Goal: Task Accomplishment & Management: Use online tool/utility

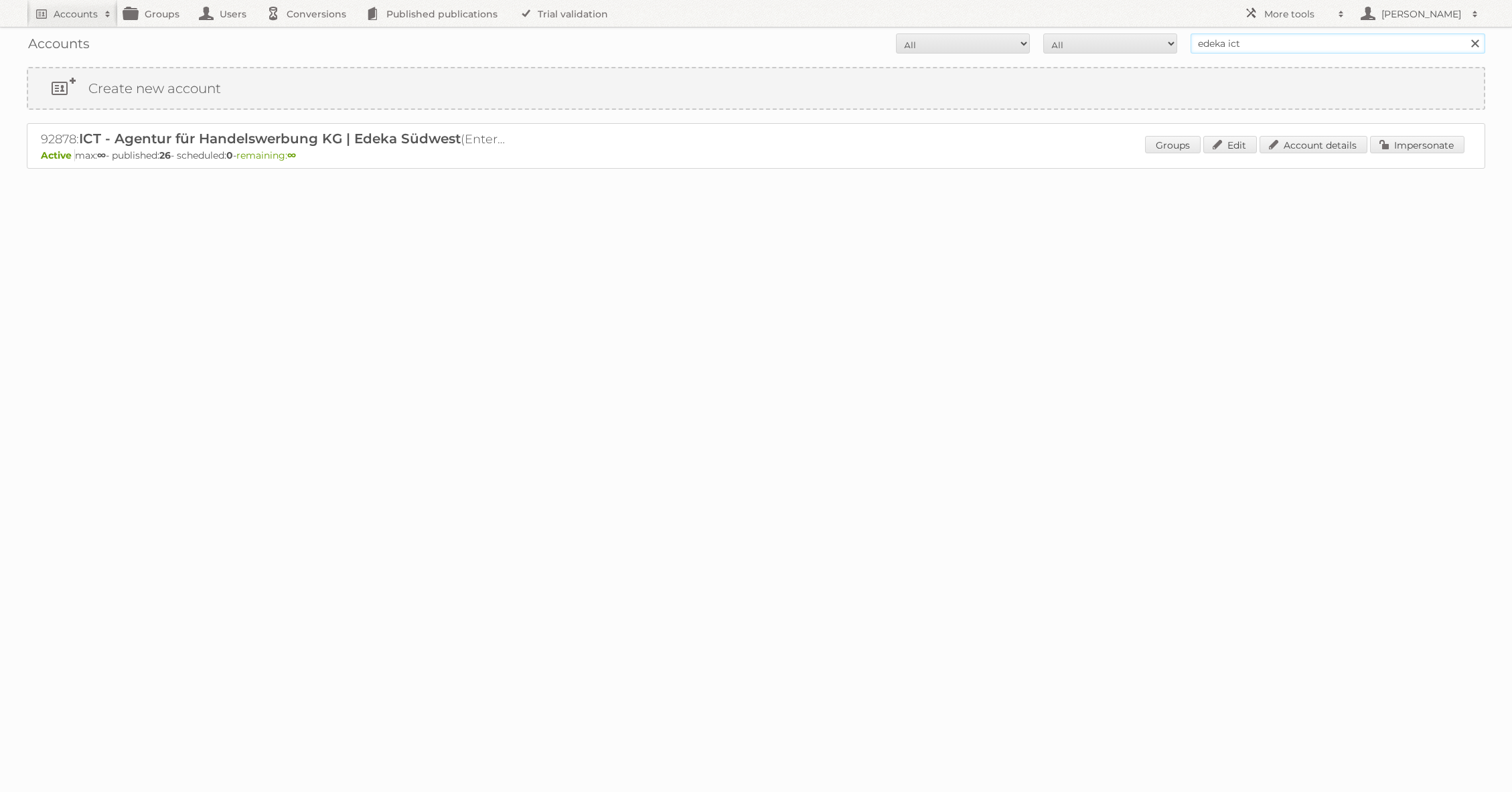
click at [1246, 47] on input "edeka ict" at bounding box center [1338, 43] width 295 height 20
type input "ALDI SÜD Dienstleistungs-SE & Co. oHG"
click at [1465, 33] on input "Search" at bounding box center [1475, 43] width 20 height 20
click at [1436, 146] on link "Impersonate" at bounding box center [1417, 144] width 94 height 17
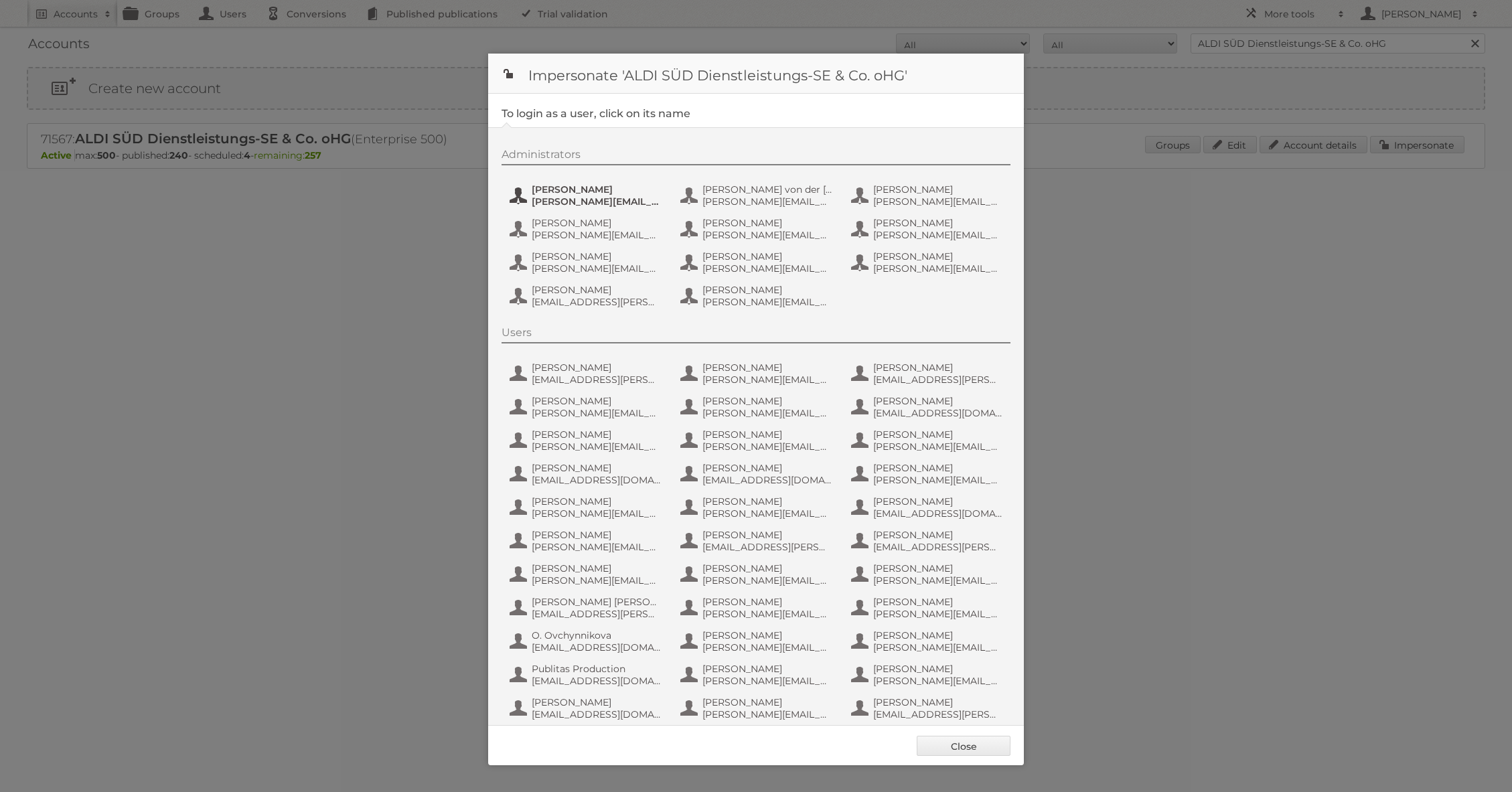
click at [598, 205] on span "[PERSON_NAME][EMAIL_ADDRESS][DOMAIN_NAME]" at bounding box center [596, 201] width 130 height 12
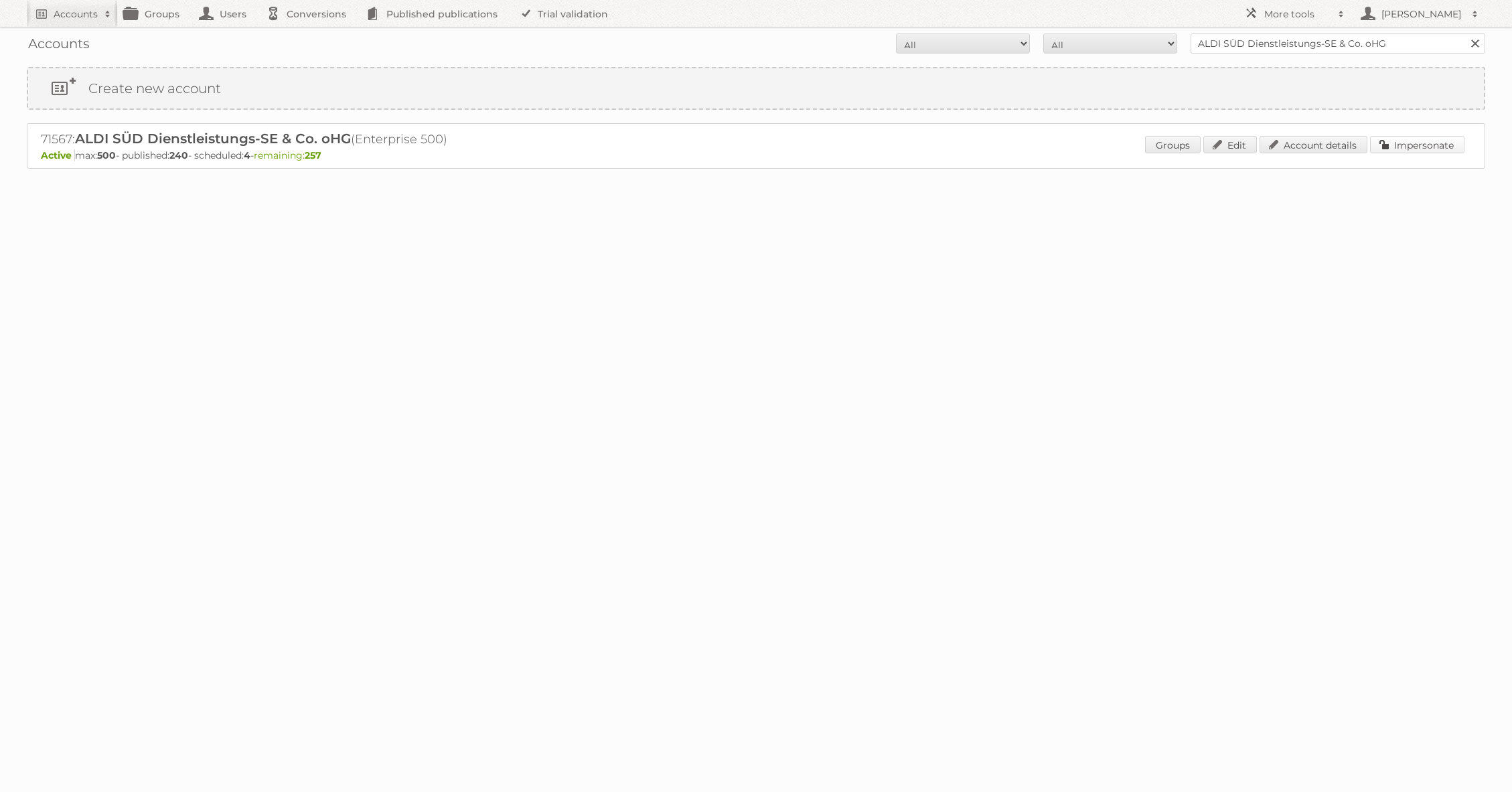
click at [1392, 153] on div "Groups Edit Account details Impersonate" at bounding box center [1304, 146] width 319 height 20
click at [1396, 148] on link "Impersonate" at bounding box center [1417, 144] width 94 height 17
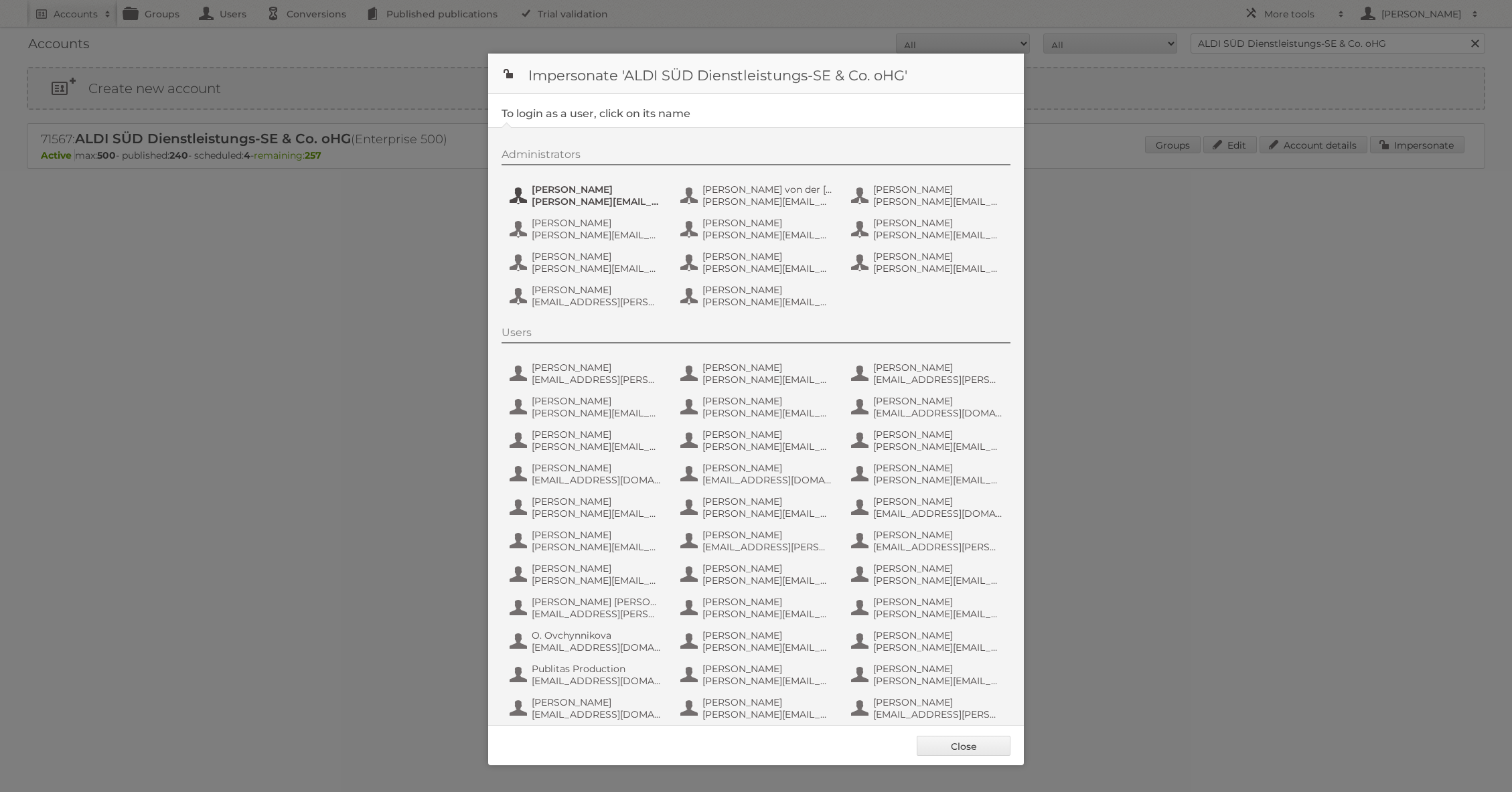
click at [565, 202] on span "[PERSON_NAME][EMAIL_ADDRESS][DOMAIN_NAME]" at bounding box center [596, 201] width 130 height 12
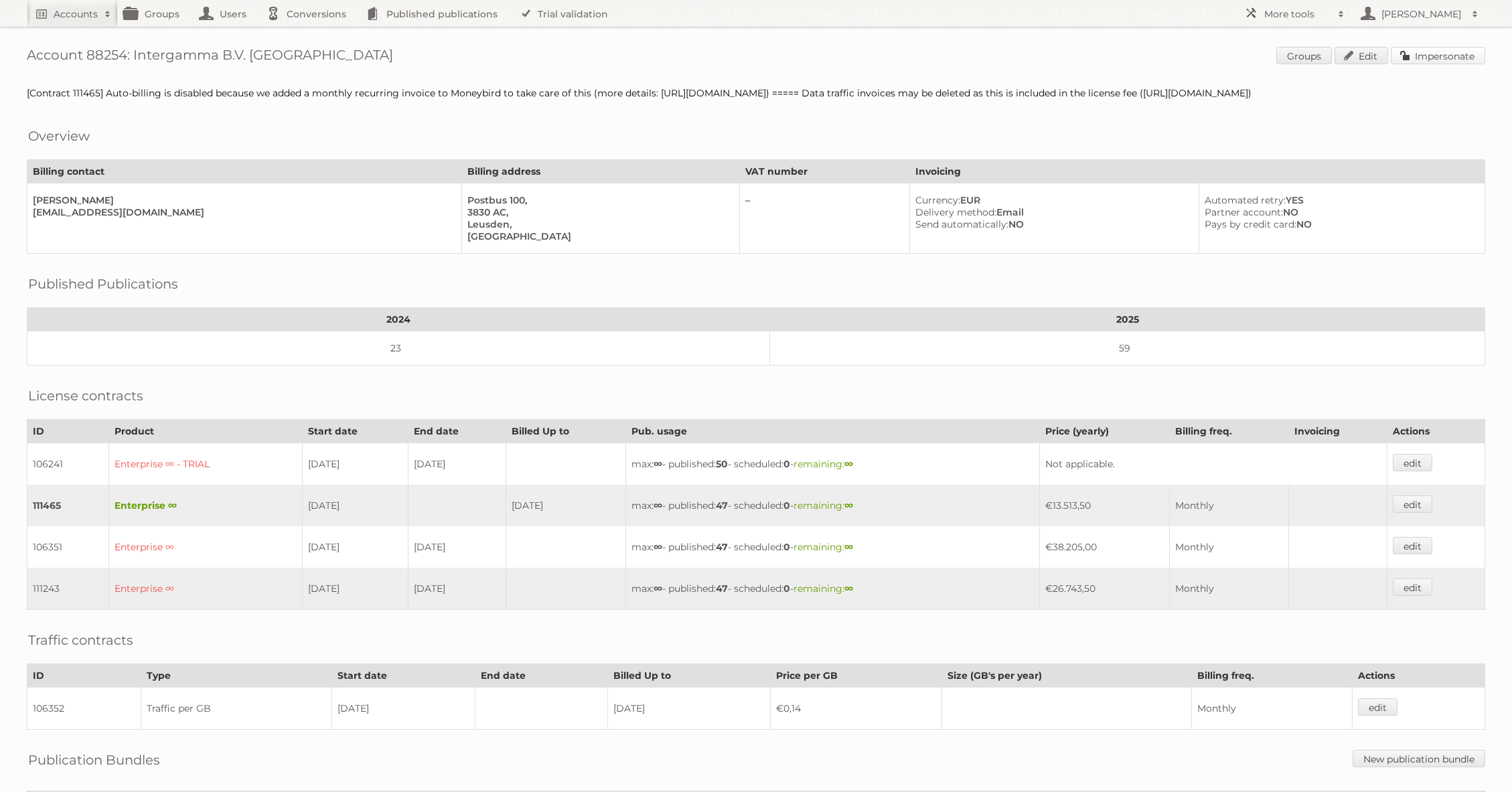
click at [1419, 55] on link "Impersonate" at bounding box center [1438, 55] width 94 height 17
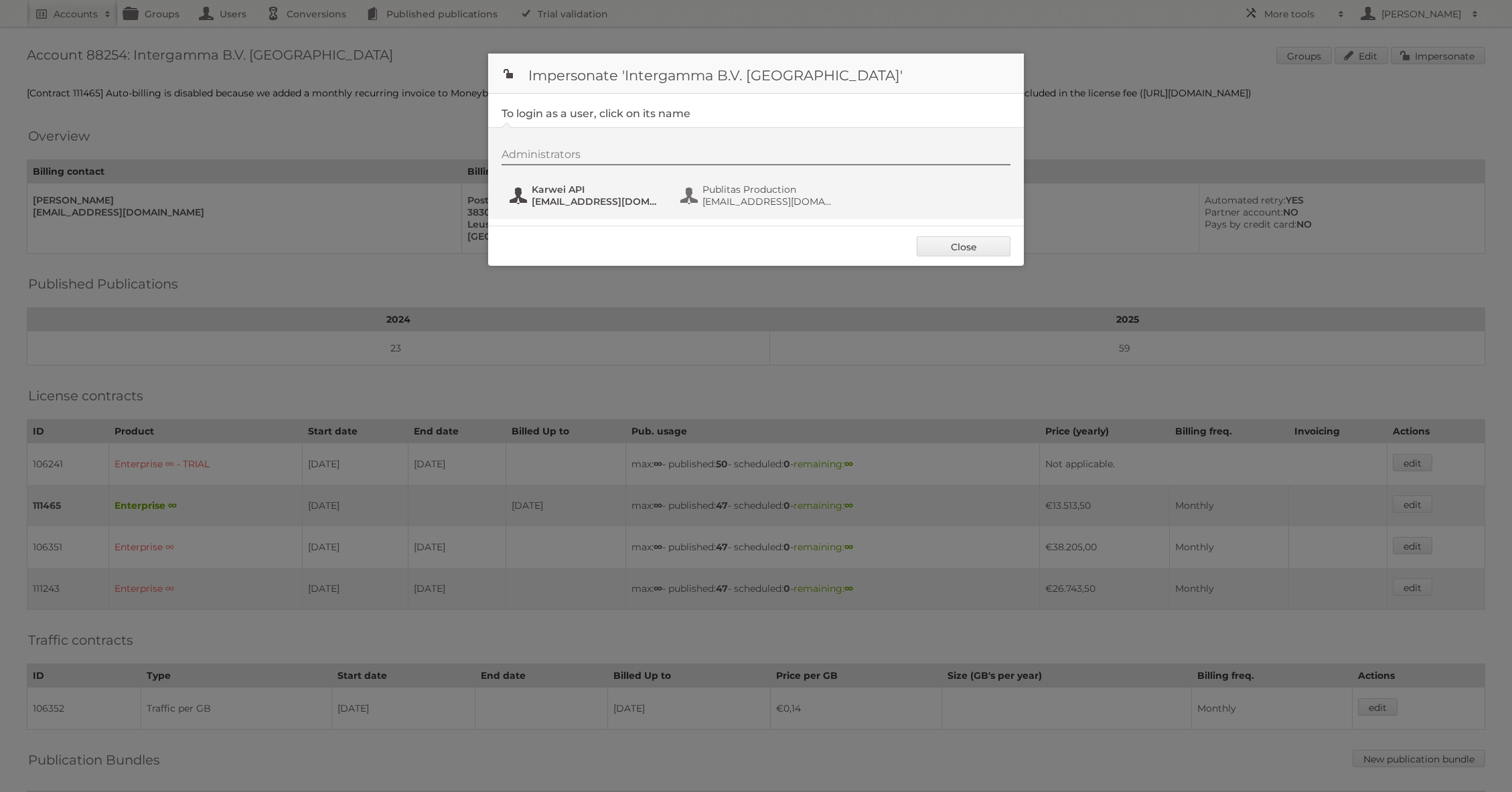
click at [592, 188] on span "Karwei API" at bounding box center [596, 189] width 130 height 12
